Goal: Task Accomplishment & Management: Complete application form

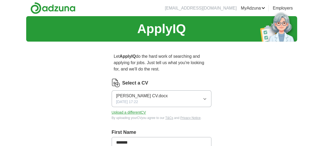
click at [205, 99] on icon "button" at bounding box center [205, 99] width 4 height 4
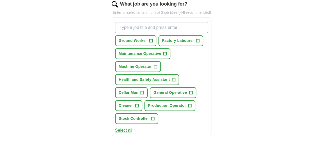
scroll to position [189, 0]
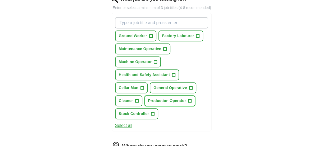
click at [190, 100] on span "+" at bounding box center [190, 101] width 3 height 4
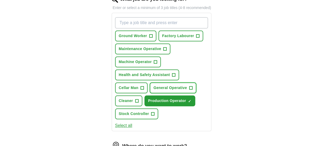
click at [190, 88] on span "+" at bounding box center [190, 88] width 3 height 4
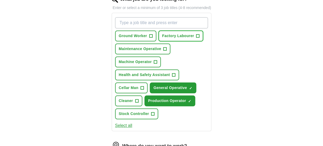
click at [184, 35] on span "Factory Labourer" at bounding box center [178, 36] width 32 height 6
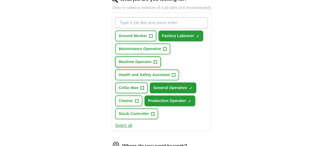
click at [149, 60] on span "Machine Operator" at bounding box center [135, 62] width 33 height 6
click at [134, 98] on button "Cleaner +" at bounding box center [128, 100] width 27 height 11
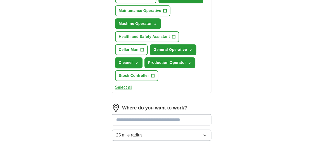
scroll to position [260, 0]
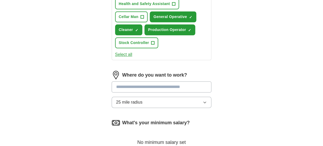
click at [125, 86] on input at bounding box center [162, 86] width 100 height 11
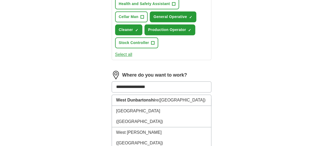
type input "**********"
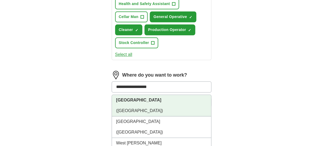
click at [151, 102] on li "[GEOGRAPHIC_DATA] ([GEOGRAPHIC_DATA])" at bounding box center [162, 105] width 100 height 21
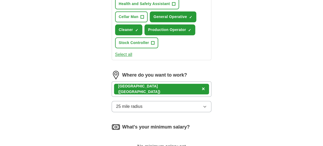
click at [203, 101] on button "25 mile radius" at bounding box center [162, 106] width 100 height 11
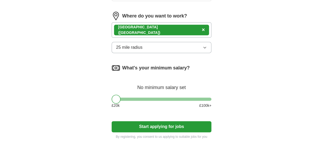
scroll to position [332, 0]
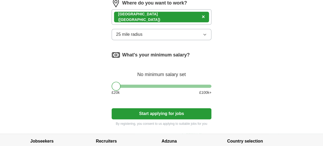
click at [150, 85] on div at bounding box center [162, 86] width 100 height 3
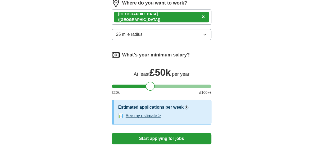
click at [165, 139] on button "Start applying for jobs" at bounding box center [162, 138] width 100 height 11
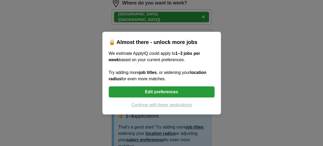
click at [168, 94] on button "Edit preferences" at bounding box center [162, 91] width 106 height 11
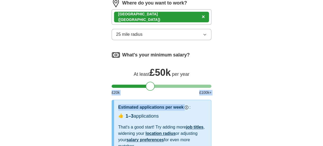
drag, startPoint x: 168, startPoint y: 94, endPoint x: 131, endPoint y: 83, distance: 38.2
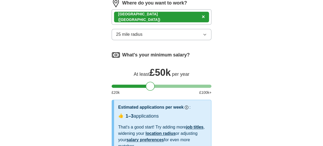
click at [131, 83] on div "What's your minimum salary? At least £ 50k per year £ 20 k £ 100 k+" at bounding box center [162, 75] width 100 height 49
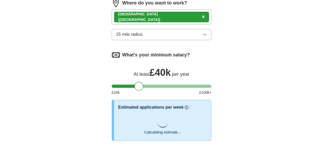
drag, startPoint x: 149, startPoint y: 85, endPoint x: 137, endPoint y: 86, distance: 11.5
click at [137, 86] on div at bounding box center [139, 86] width 9 height 9
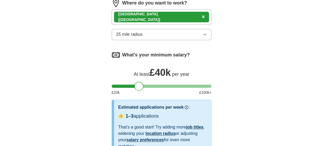
scroll to position [433, 0]
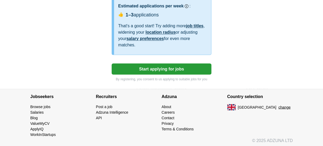
click at [173, 70] on button "Start applying for jobs" at bounding box center [162, 68] width 100 height 11
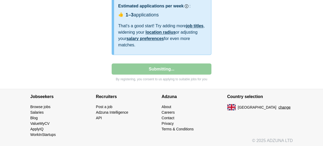
select select "**"
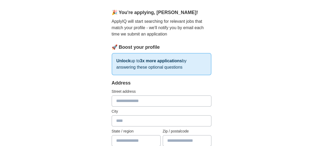
scroll to position [46, 0]
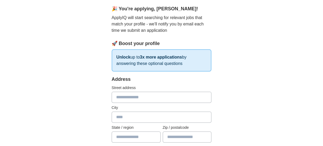
click at [120, 100] on input "text" at bounding box center [162, 97] width 100 height 11
type input "**********"
click at [120, 118] on input "text" at bounding box center [162, 117] width 100 height 11
type input "*********"
click at [127, 135] on input "text" at bounding box center [136, 136] width 49 height 11
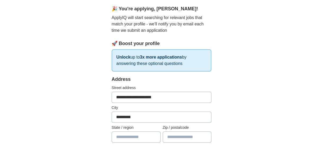
click at [127, 135] on input "text" at bounding box center [136, 136] width 49 height 11
type input "**********"
click at [180, 136] on input "text" at bounding box center [187, 136] width 49 height 11
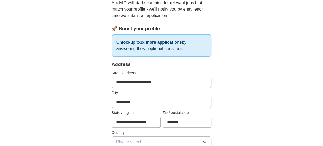
scroll to position [94, 0]
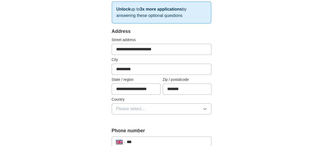
type input "*******"
click at [201, 109] on button "Please select..." at bounding box center [162, 108] width 100 height 11
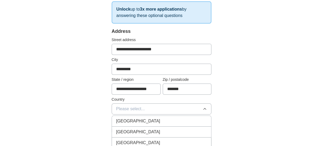
click at [177, 120] on div "[GEOGRAPHIC_DATA]" at bounding box center [161, 121] width 91 height 6
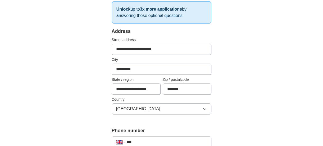
click at [143, 142] on input "***" at bounding box center [167, 142] width 81 height 6
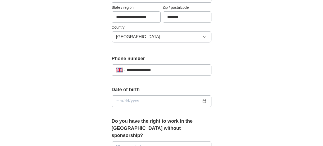
scroll to position [172, 0]
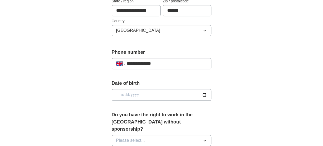
type input "**********"
click at [128, 92] on input "date" at bounding box center [162, 95] width 100 height 12
click at [116, 91] on input "date" at bounding box center [162, 95] width 100 height 12
click at [118, 93] on input "date" at bounding box center [162, 95] width 100 height 12
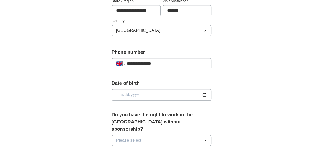
drag, startPoint x: 118, startPoint y: 93, endPoint x: 141, endPoint y: 101, distance: 24.9
click at [141, 101] on div "Date of birth" at bounding box center [162, 92] width 100 height 25
click at [126, 91] on input "date" at bounding box center [162, 95] width 100 height 12
type input "**********"
click at [134, 137] on span "Please select..." at bounding box center [130, 140] width 29 height 6
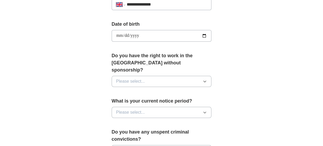
scroll to position [250, 0]
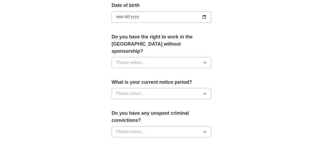
click at [202, 57] on button "Please select..." at bounding box center [162, 62] width 100 height 11
click at [157, 72] on div "Yes" at bounding box center [161, 75] width 91 height 6
click at [167, 126] on button "Please select..." at bounding box center [162, 131] width 100 height 11
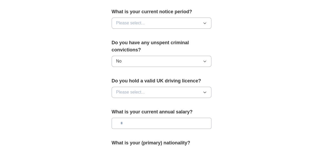
scroll to position [323, 0]
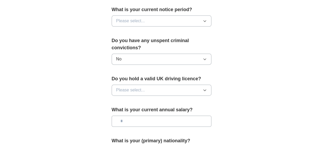
click at [197, 85] on button "Please select..." at bounding box center [162, 90] width 100 height 11
click at [182, 110] on div "No" at bounding box center [161, 113] width 91 height 6
click at [146, 116] on input "text" at bounding box center [162, 121] width 100 height 11
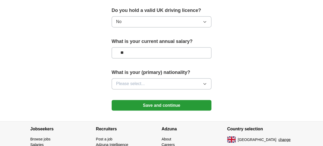
scroll to position [403, 0]
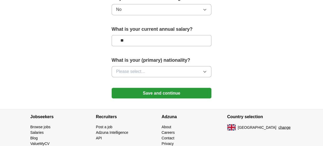
type input "**"
click at [203, 66] on button "Please select..." at bounding box center [162, 71] width 100 height 11
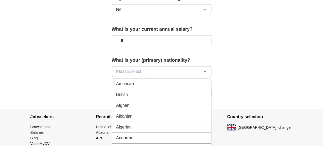
click at [190, 91] on div "British" at bounding box center [161, 94] width 91 height 6
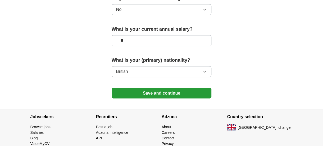
click at [189, 88] on button "Save and continue" at bounding box center [162, 93] width 100 height 11
